Goal: Find specific page/section

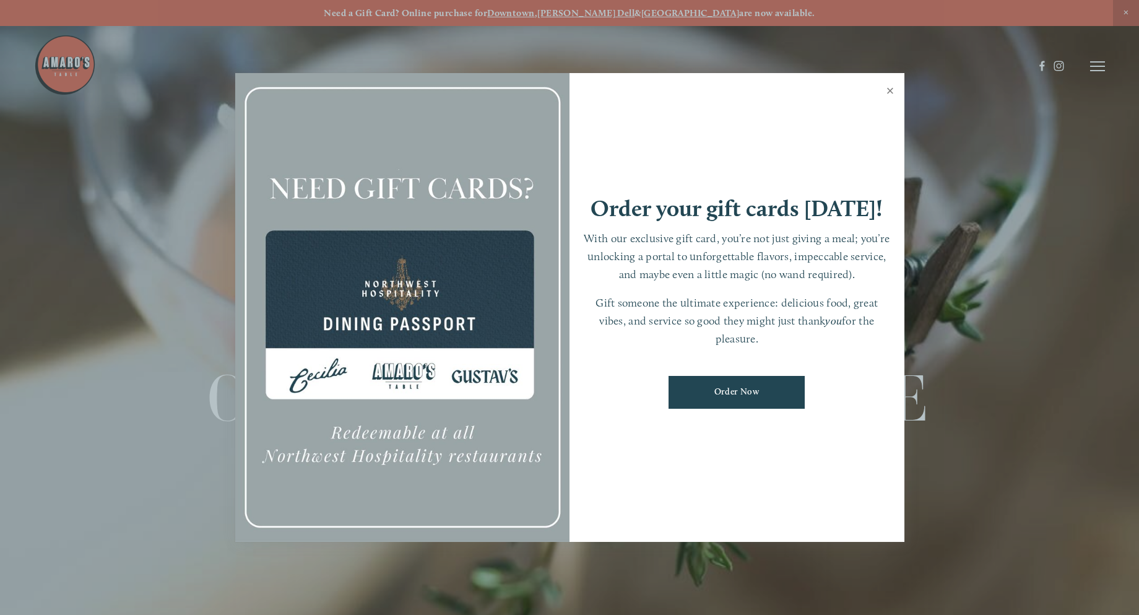
click at [890, 92] on link "Close" at bounding box center [891, 92] width 24 height 35
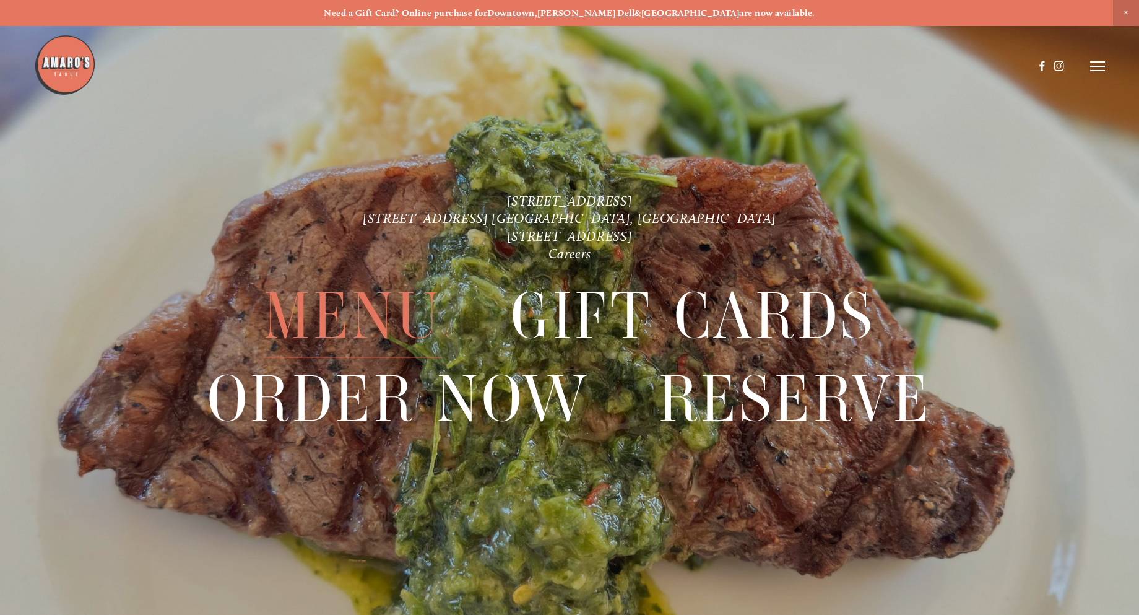
click at [375, 299] on span "Menu" at bounding box center [353, 316] width 179 height 82
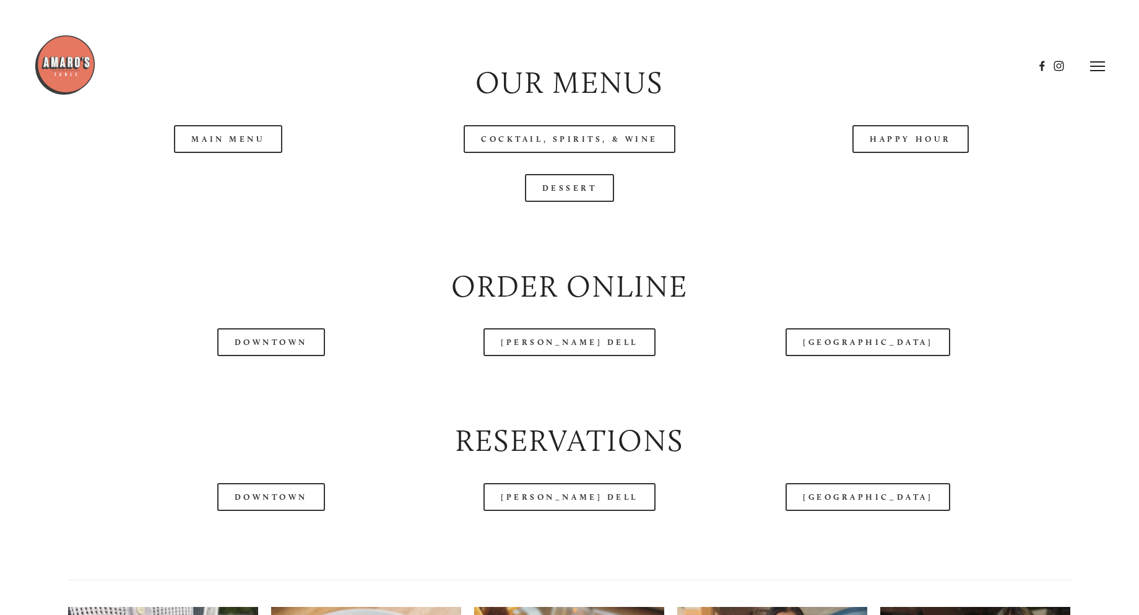
scroll to position [1362, 0]
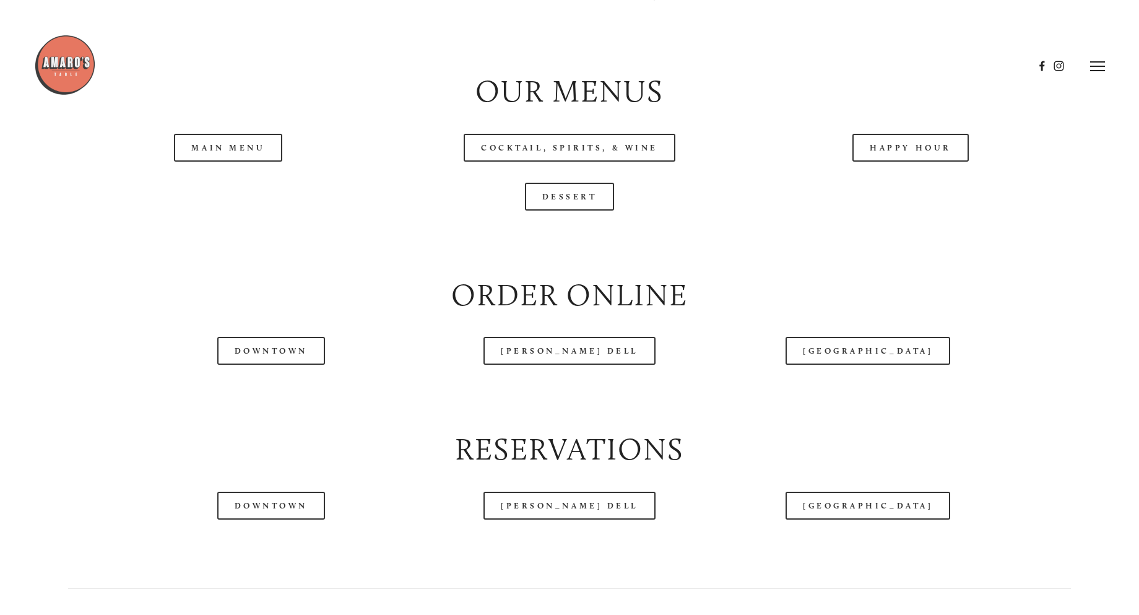
click at [385, 80] on div at bounding box center [534, 66] width 1000 height 64
click at [248, 162] on link "Main Menu" at bounding box center [228, 148] width 108 height 28
click at [903, 162] on link "Happy Hour" at bounding box center [911, 148] width 116 height 28
